Goal: Information Seeking & Learning: Learn about a topic

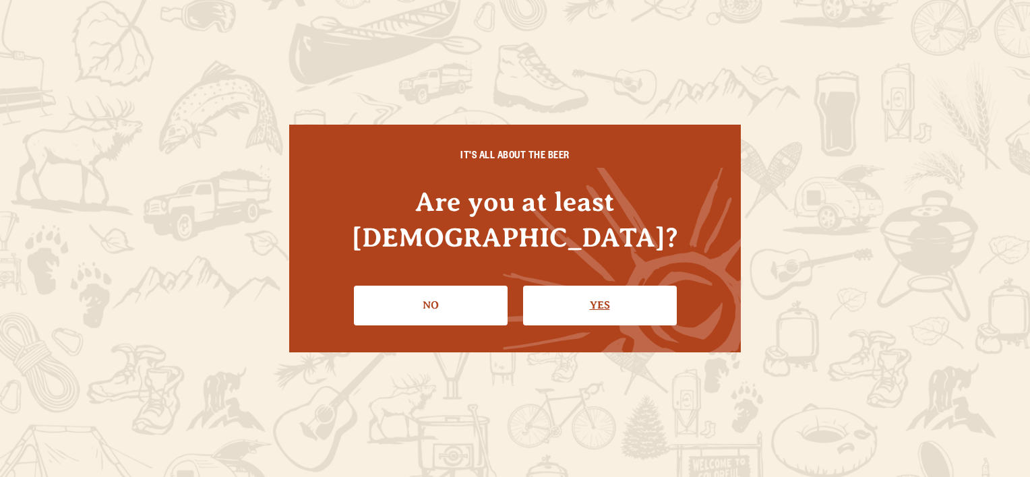
click at [569, 286] on link "Yes" at bounding box center [600, 305] width 154 height 39
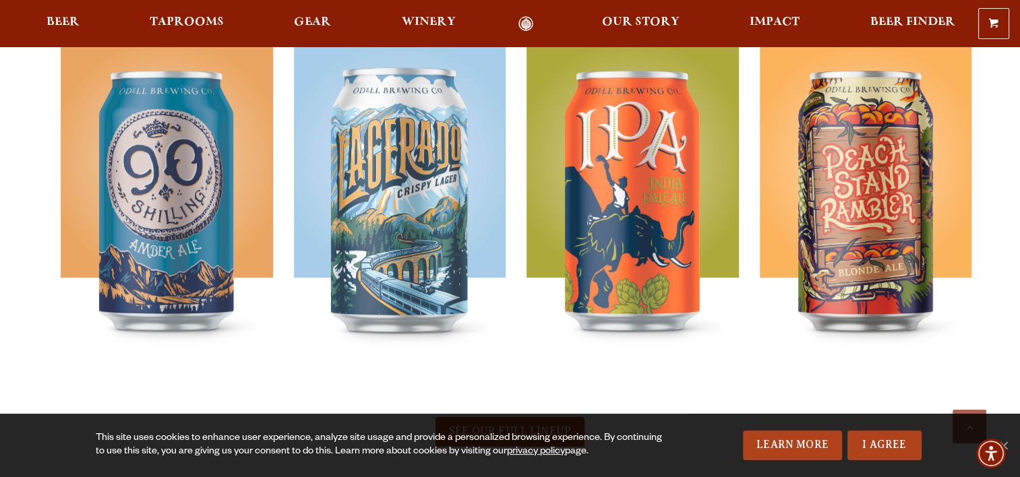
scroll to position [627, 0]
click at [78, 21] on span "Beer" at bounding box center [62, 22] width 33 height 11
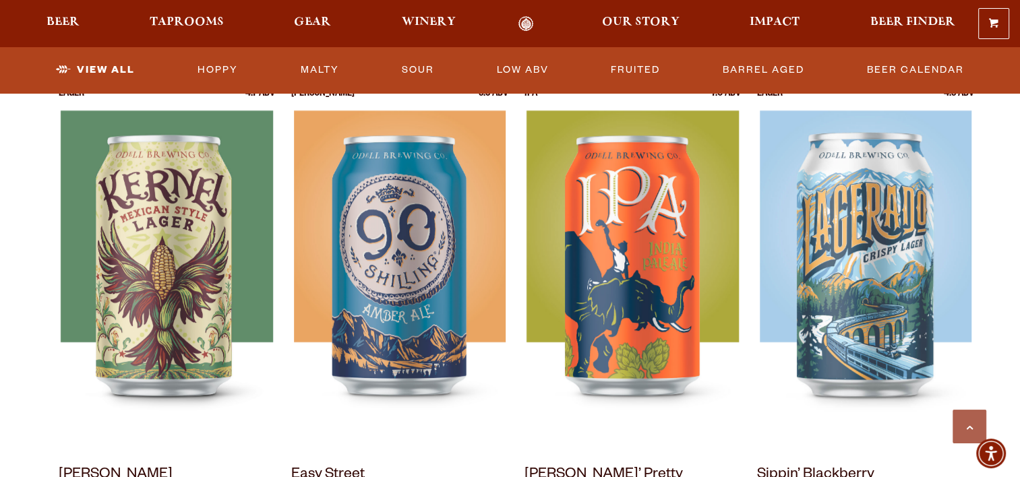
scroll to position [724, 0]
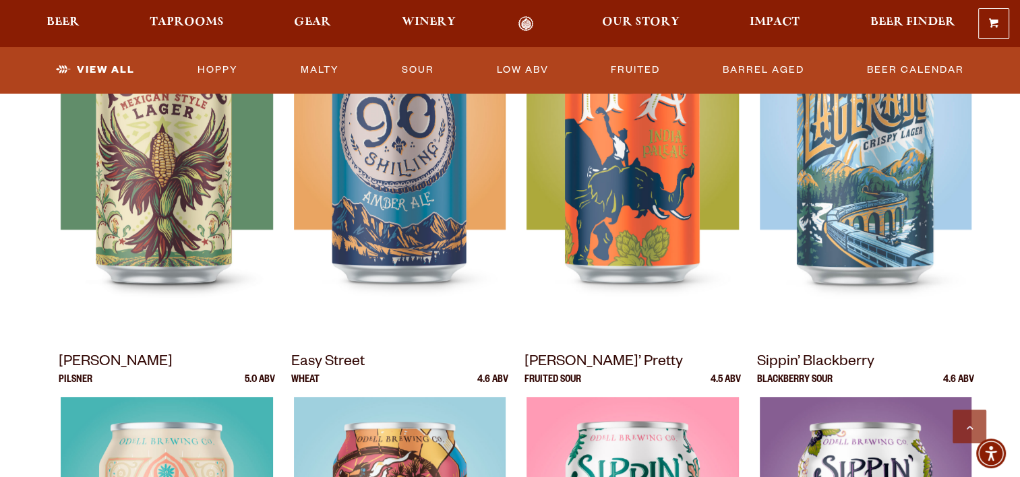
click at [478, 127] on img at bounding box center [400, 166] width 212 height 337
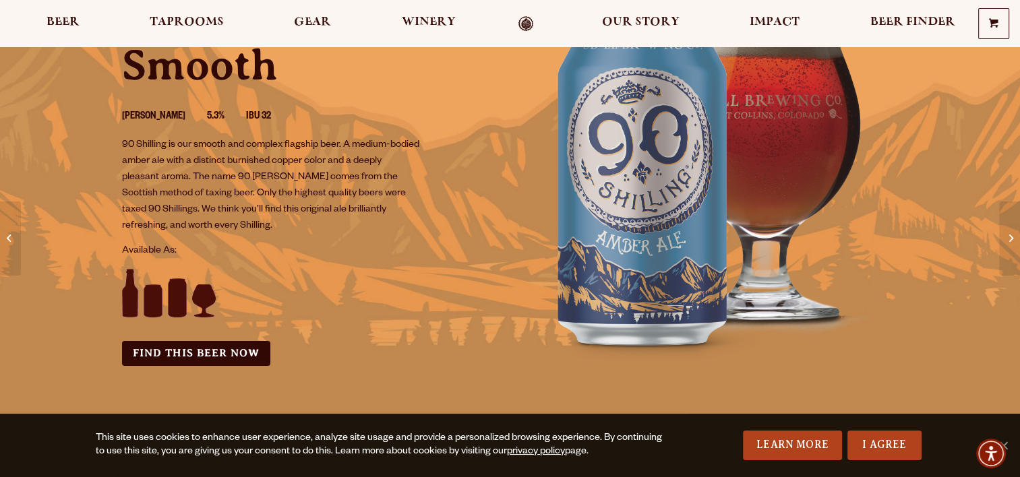
scroll to position [164, 0]
click at [646, 180] on img at bounding box center [712, 169] width 404 height 404
